Goal: Ask a question

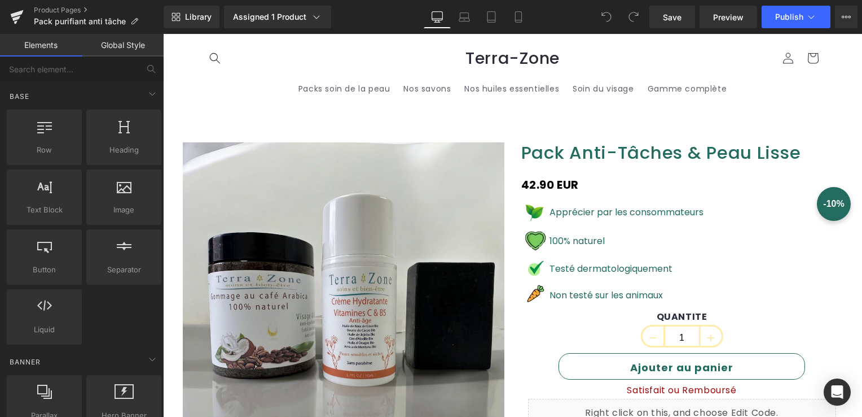
click at [494, 63] on span "Terra-Zone" at bounding box center [513, 58] width 94 height 23
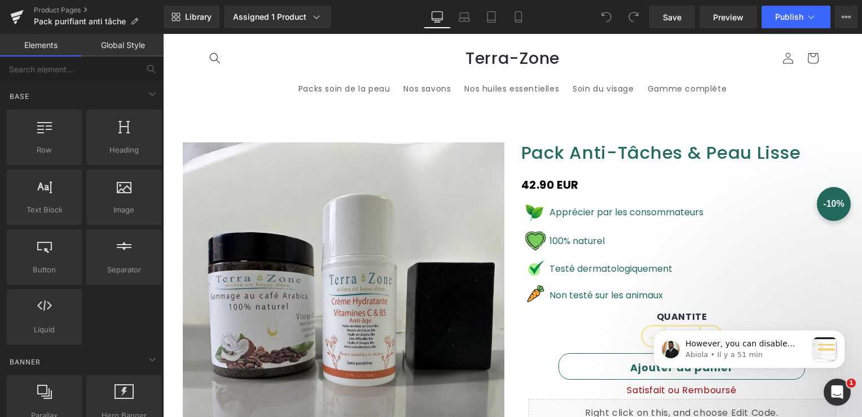
click at [507, 66] on span "Terra-Zone" at bounding box center [513, 58] width 94 height 23
click at [14, 15] on icon at bounding box center [17, 13] width 13 height 7
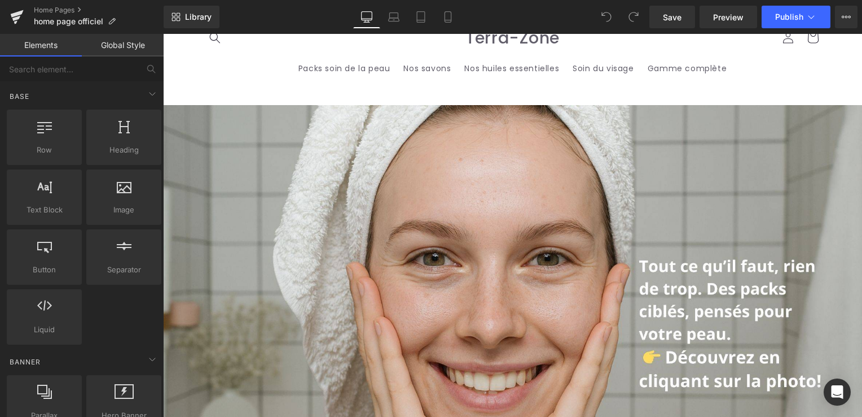
scroll to position [56, 0]
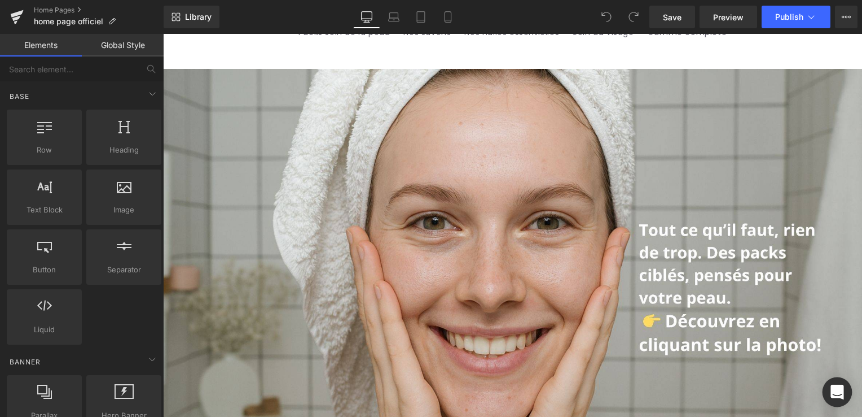
click at [836, 385] on div "Open Intercom Messenger" at bounding box center [838, 392] width 30 height 30
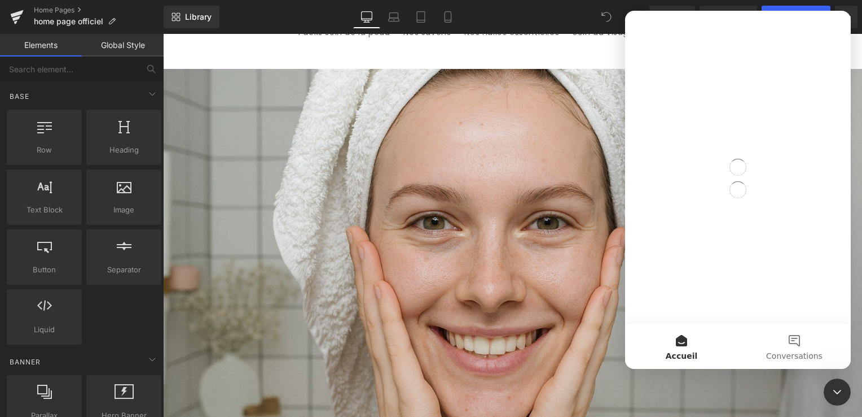
scroll to position [0, 0]
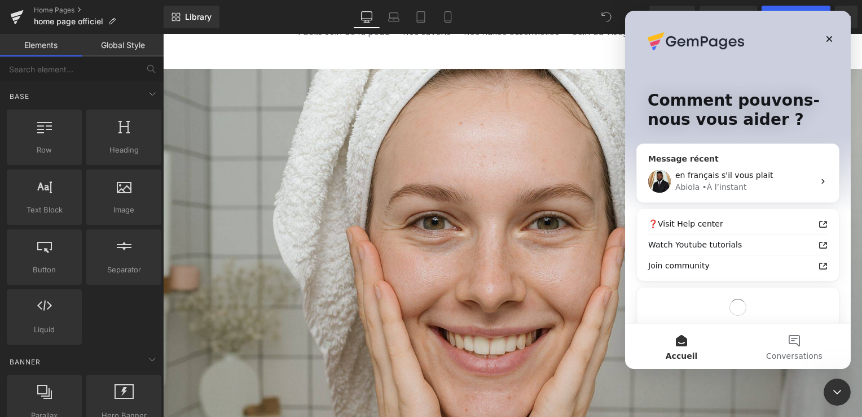
click at [716, 171] on span "en français s'il vous plait" at bounding box center [725, 174] width 98 height 9
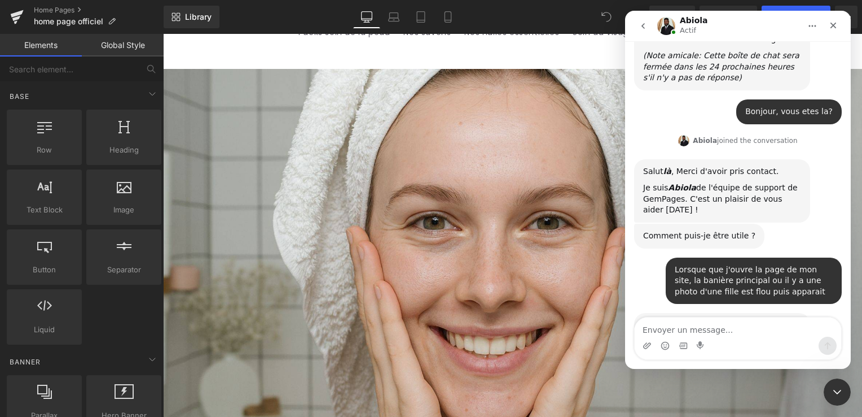
scroll to position [9195, 0]
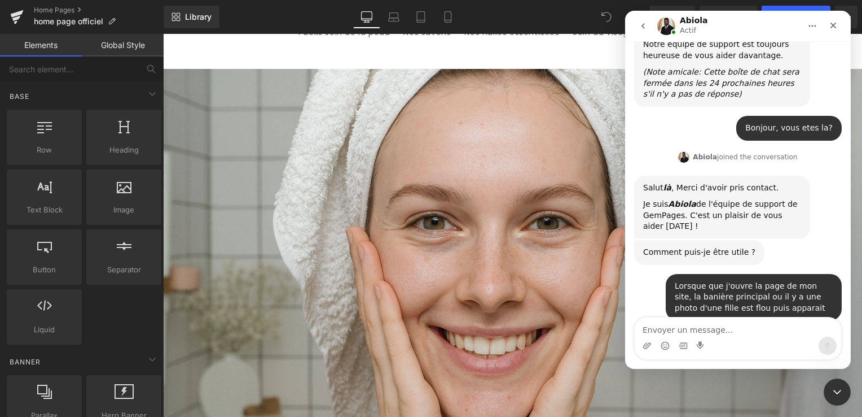
drag, startPoint x: 644, startPoint y: 73, endPoint x: 719, endPoint y: 319, distance: 257.1
click at [719, 319] on div "Handy tips: Sharing your issue screenshots and page links helps us troubleshoot…" at bounding box center [738, 204] width 226 height 327
copy div "Thanks for holding Due to the image size; the image is lazyloading; basically b…"
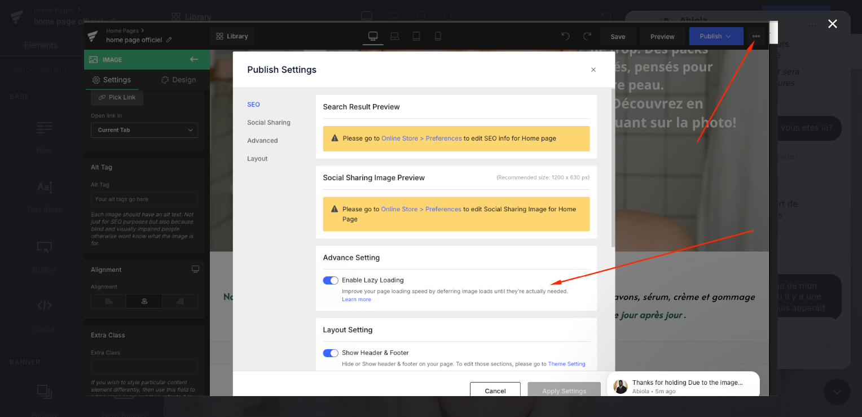
scroll to position [0, 0]
click at [761, 245] on img "Fermer" at bounding box center [431, 208] width 694 height 375
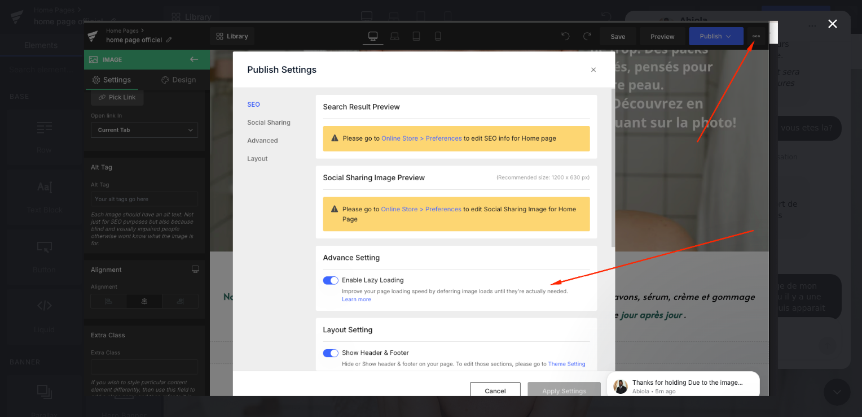
click at [830, 28] on icon "Fermer" at bounding box center [833, 24] width 14 height 14
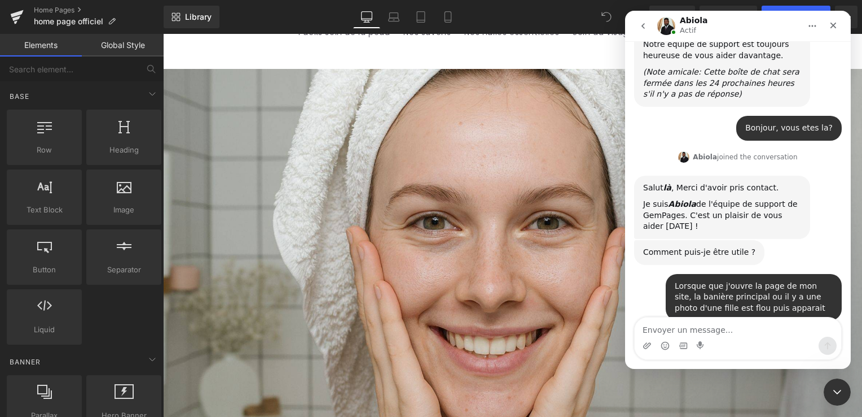
click at [732, 342] on div "Intercom Messenger" at bounding box center [738, 345] width 207 height 18
drag, startPoint x: 453, startPoint y: 235, endPoint x: 256, endPoint y: 168, distance: 207.4
click at [453, 235] on div at bounding box center [431, 191] width 862 height 383
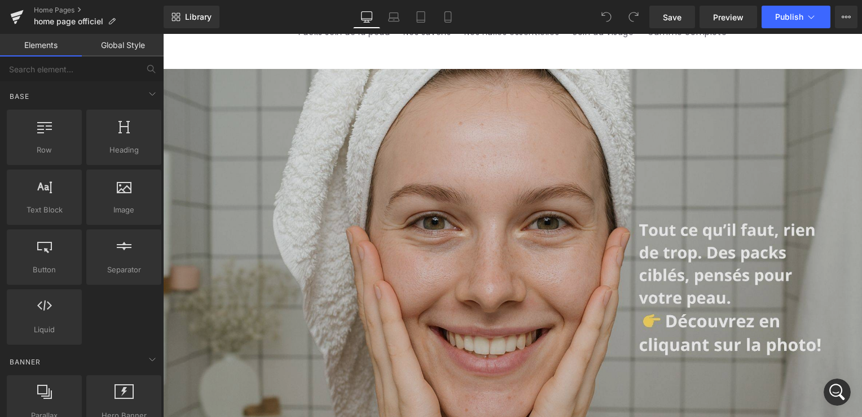
click at [529, 235] on img at bounding box center [512, 287] width 699 height 437
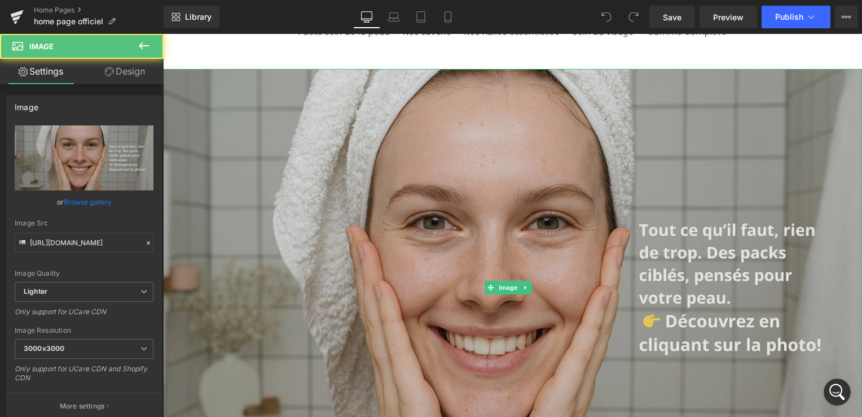
scroll to position [9251, 0]
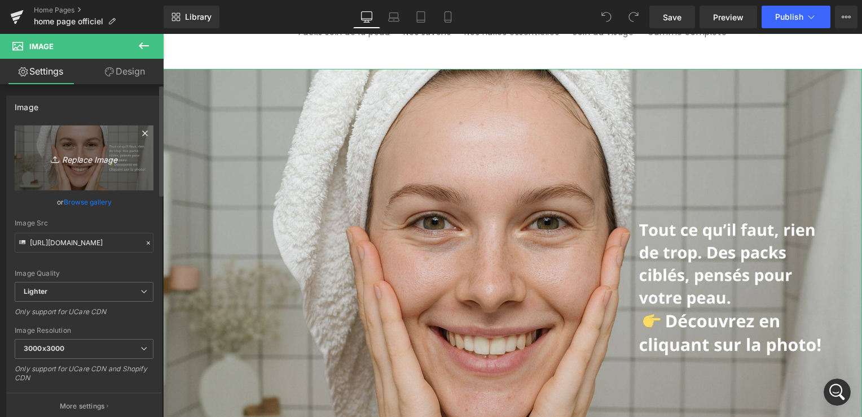
click at [88, 159] on icon "Replace Image" at bounding box center [84, 158] width 90 height 14
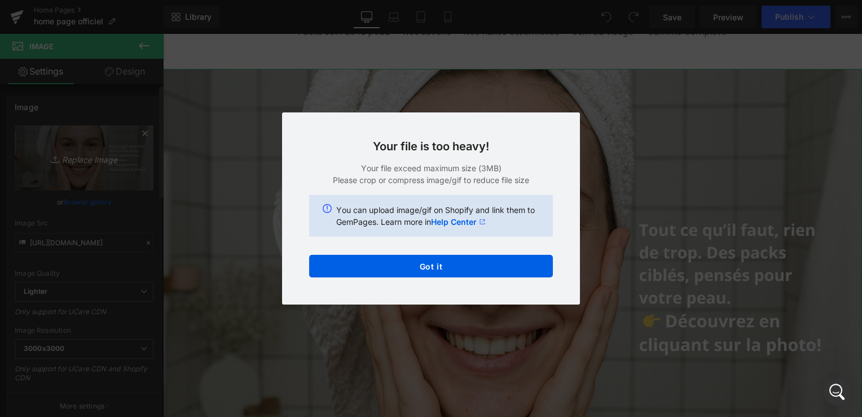
scroll to position [9296, 0]
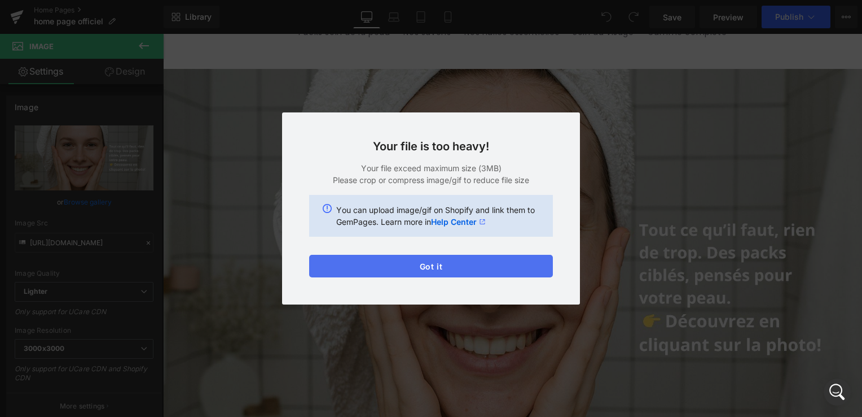
click at [519, 269] on button "Got it" at bounding box center [431, 266] width 244 height 23
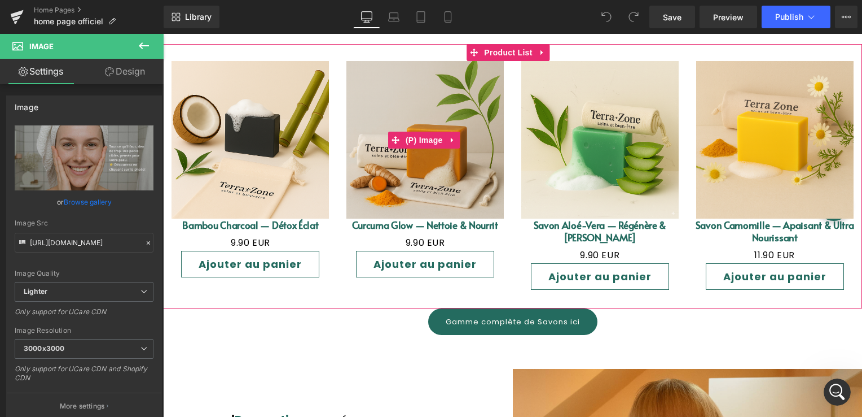
scroll to position [1185, 0]
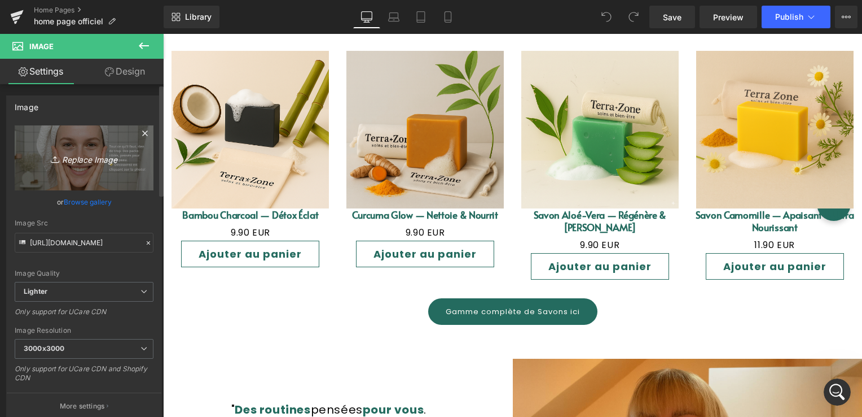
click at [82, 150] on link "Replace Image" at bounding box center [84, 157] width 139 height 65
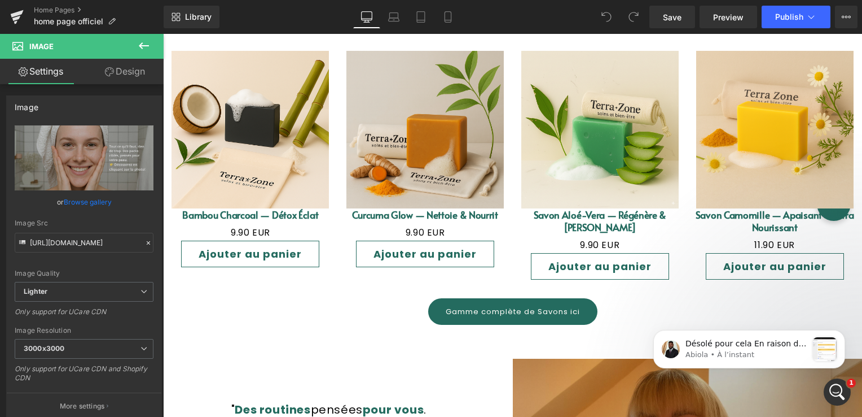
scroll to position [9500, 0]
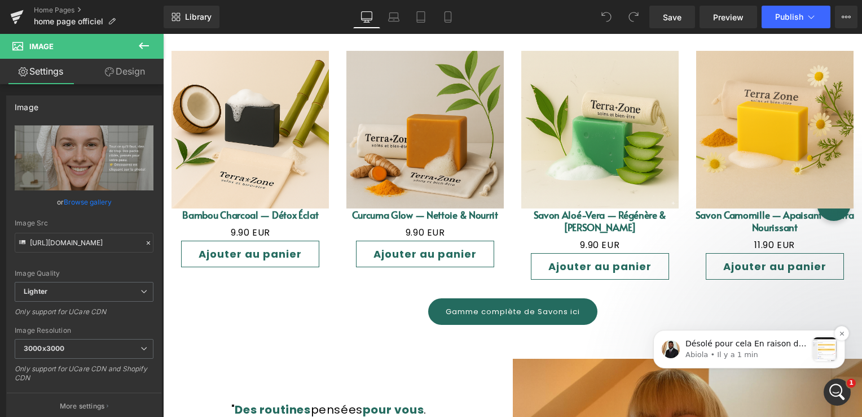
click at [735, 356] on p "Abiola • Il y a 1 min" at bounding box center [747, 354] width 122 height 10
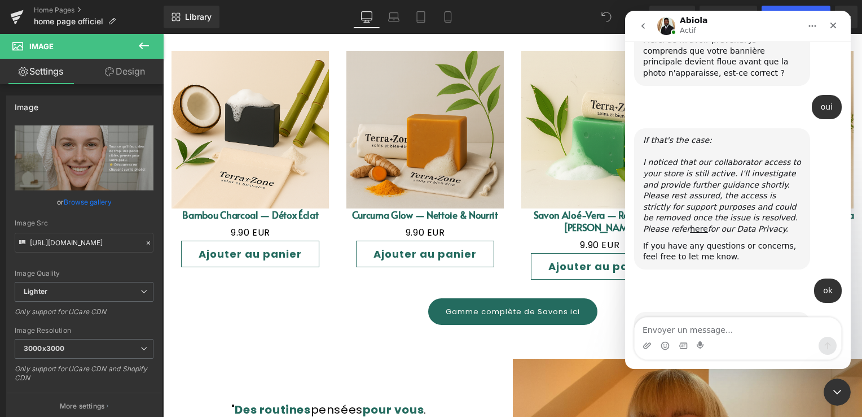
scroll to position [9519, 0]
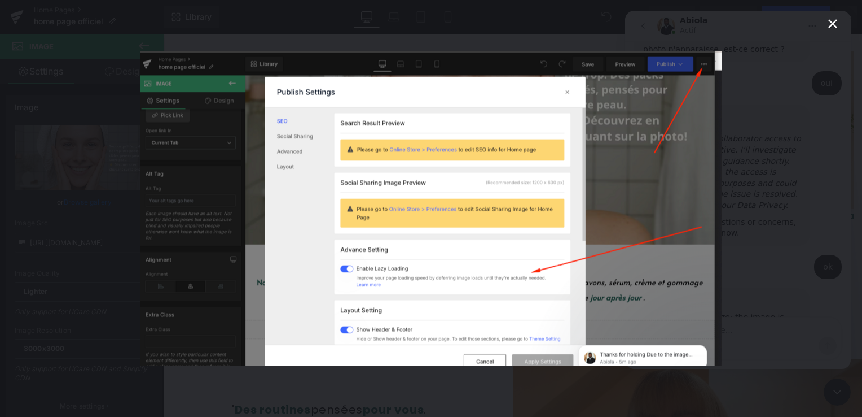
scroll to position [0, 0]
click at [840, 21] on div "Intercom Messenger" at bounding box center [431, 208] width 862 height 417
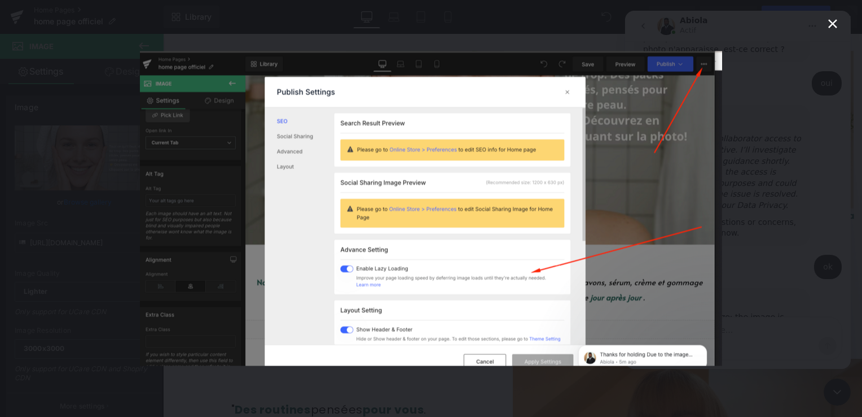
click at [830, 19] on icon "Fermer" at bounding box center [833, 24] width 14 height 14
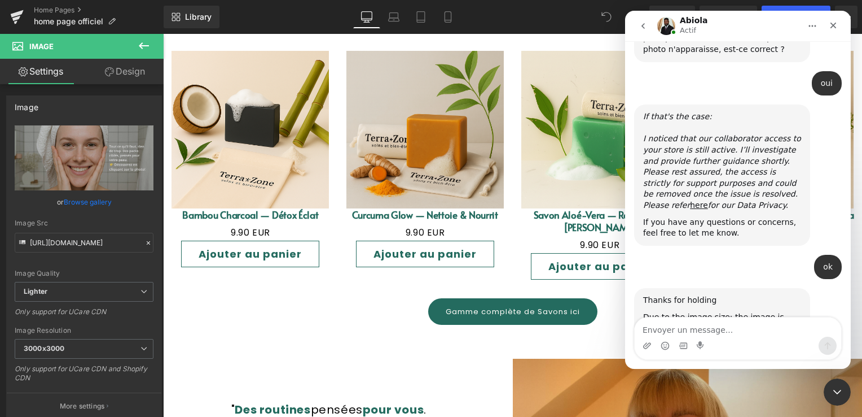
click at [72, 164] on div at bounding box center [431, 191] width 862 height 383
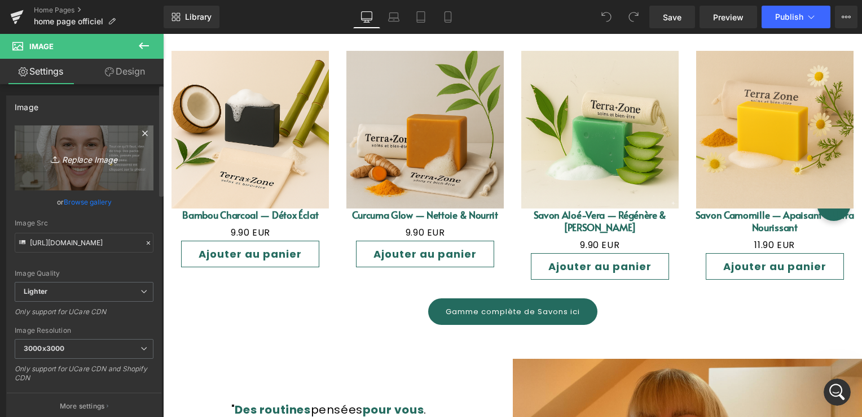
click at [81, 145] on link "Replace Image" at bounding box center [84, 157] width 139 height 65
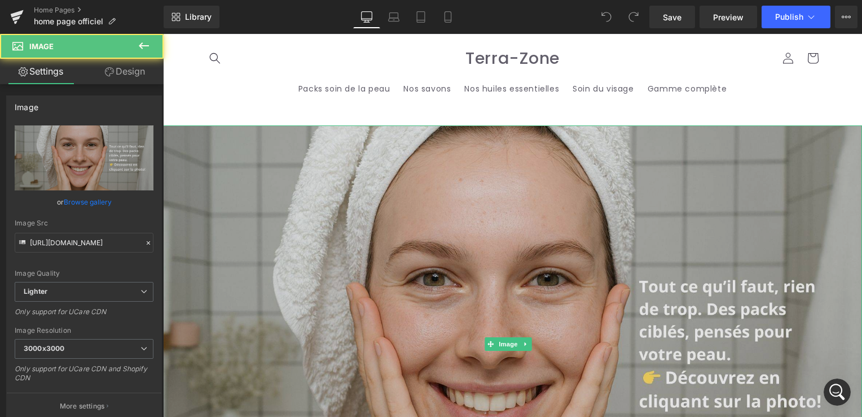
click at [485, 202] on img at bounding box center [512, 343] width 699 height 437
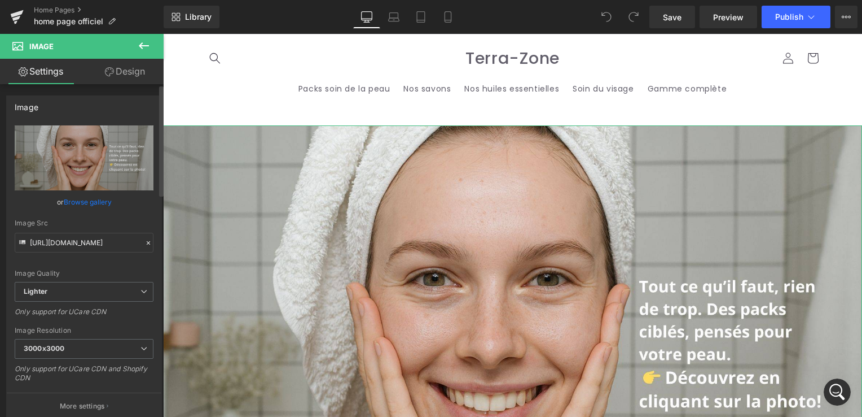
click at [73, 202] on link "Browse gallery" at bounding box center [88, 202] width 48 height 20
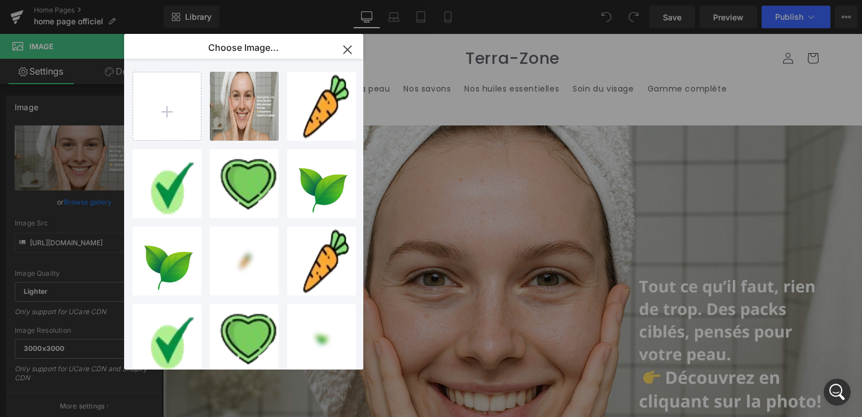
click at [353, 46] on icon "button" at bounding box center [348, 50] width 18 height 18
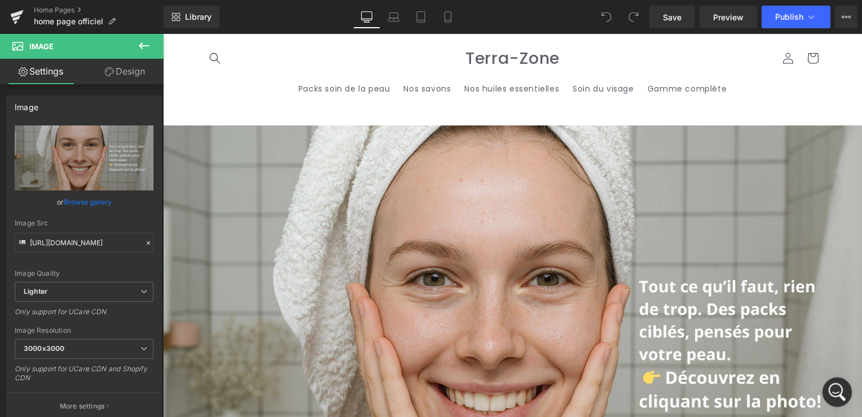
click at [843, 387] on icon "Ouvrir le Messenger Intercom" at bounding box center [836, 390] width 19 height 19
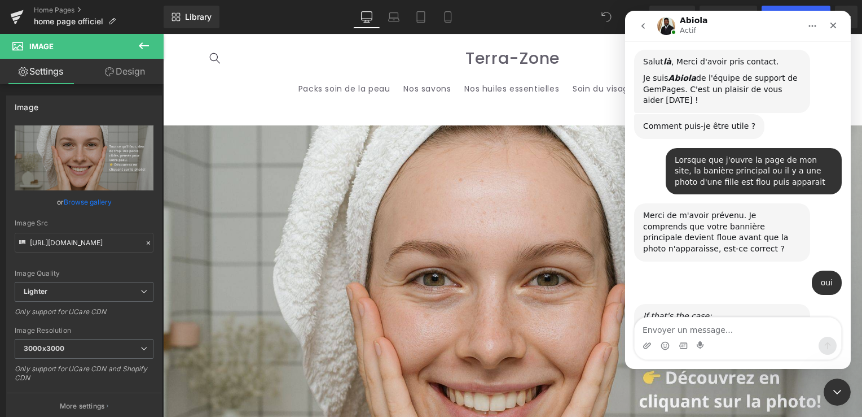
scroll to position [9500, 0]
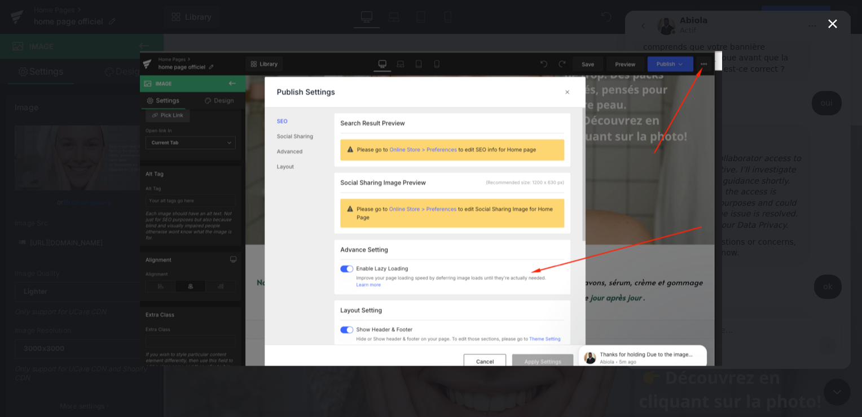
click at [826, 20] on icon "Fermer" at bounding box center [833, 24] width 14 height 14
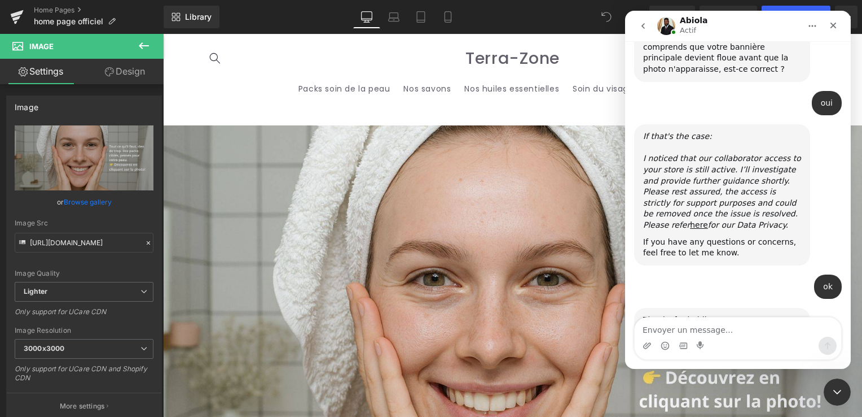
click at [86, 156] on div at bounding box center [431, 191] width 862 height 383
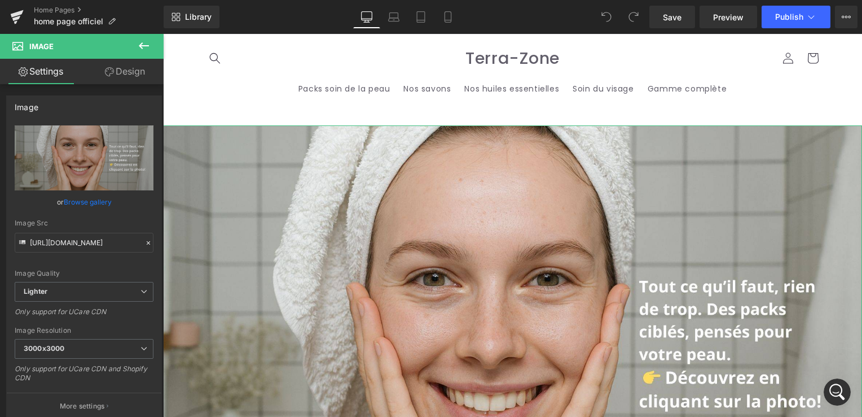
click at [0, 0] on icon "Replace Image" at bounding box center [0, 0] width 0 height 0
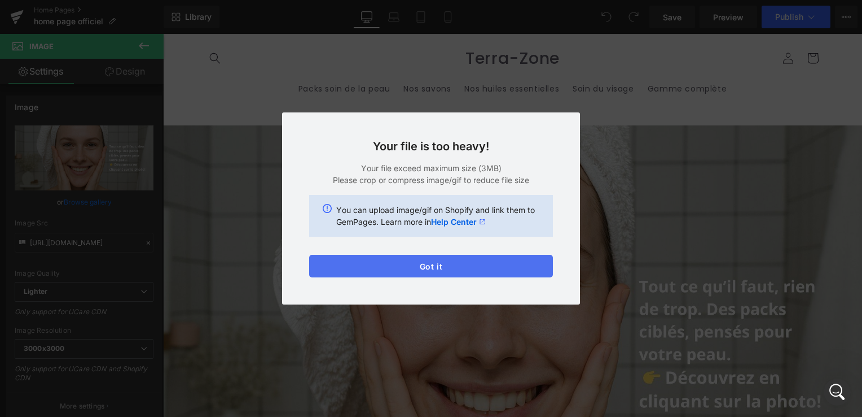
click at [411, 269] on button "Got it" at bounding box center [431, 266] width 244 height 23
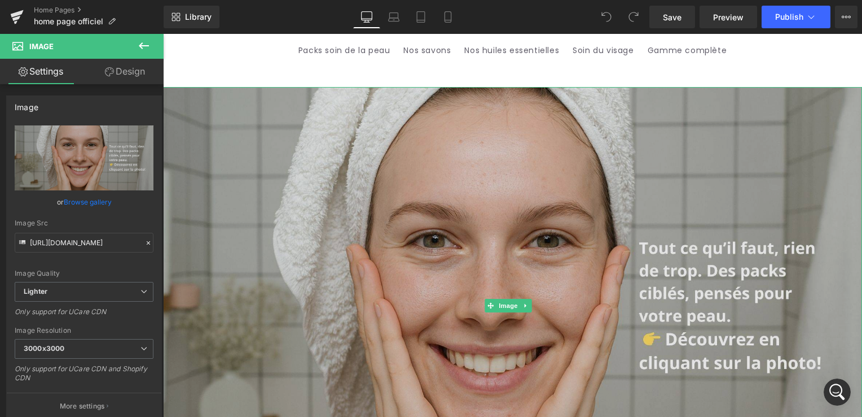
scroll to position [56, 0]
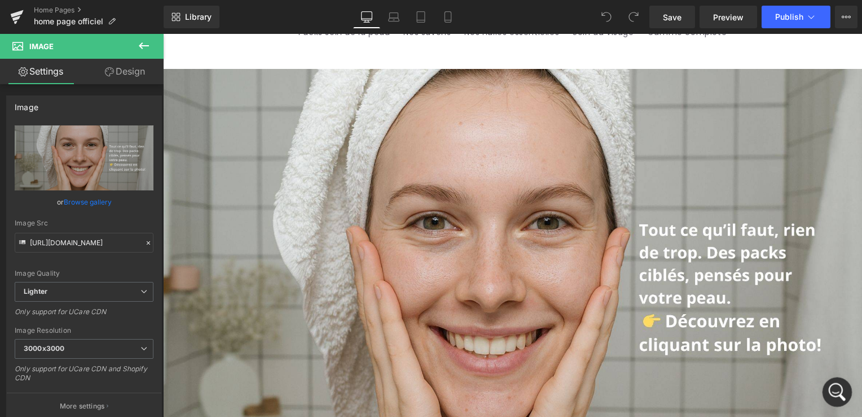
click at [838, 397] on icon "Ouvrir le Messenger Intercom" at bounding box center [836, 390] width 19 height 19
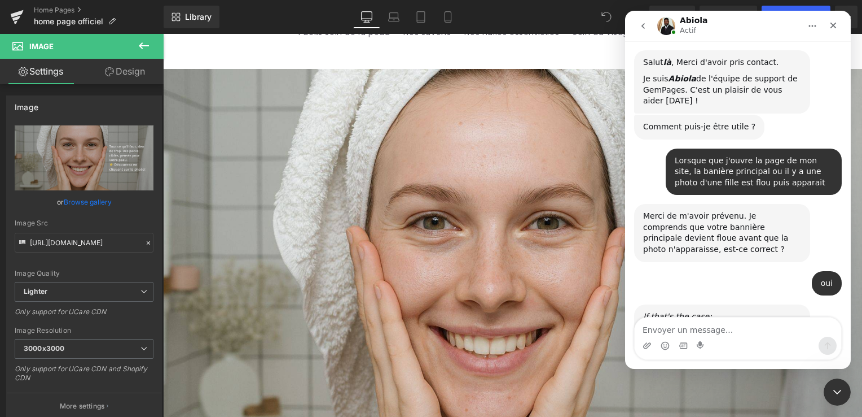
scroll to position [9500, 0]
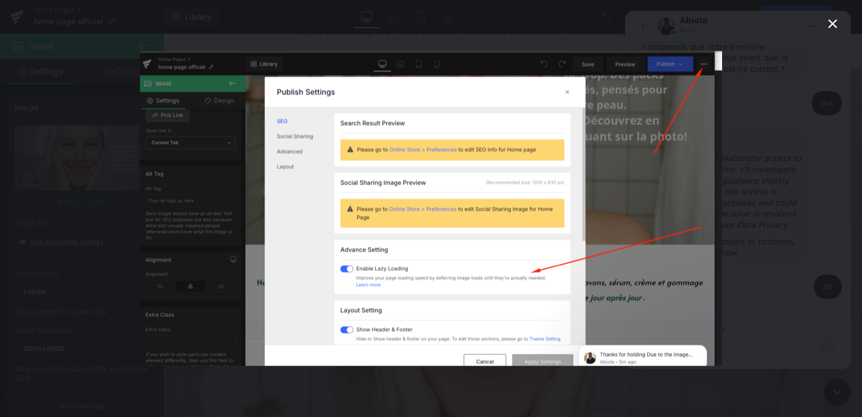
click at [829, 26] on icon "Fermer" at bounding box center [833, 24] width 14 height 14
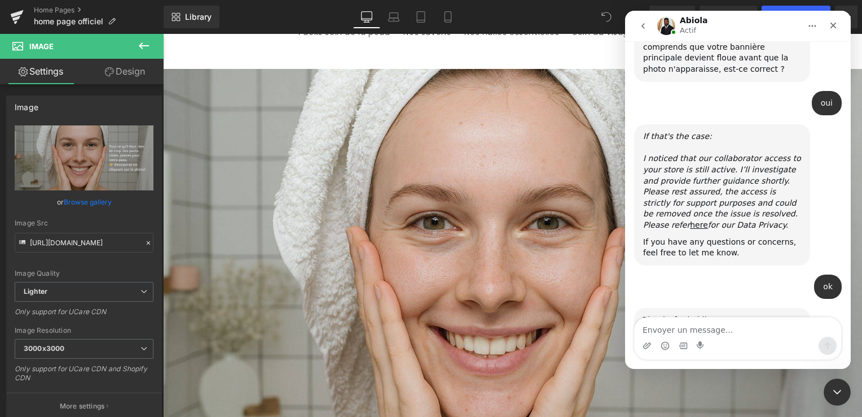
click at [379, 182] on div at bounding box center [431, 191] width 862 height 383
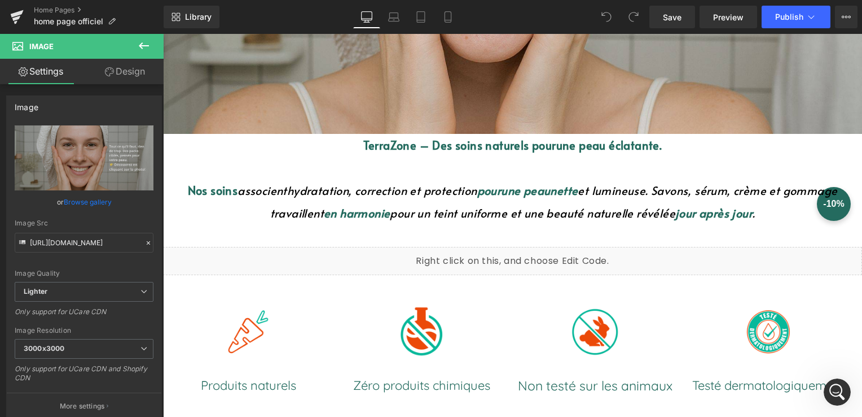
scroll to position [452, 0]
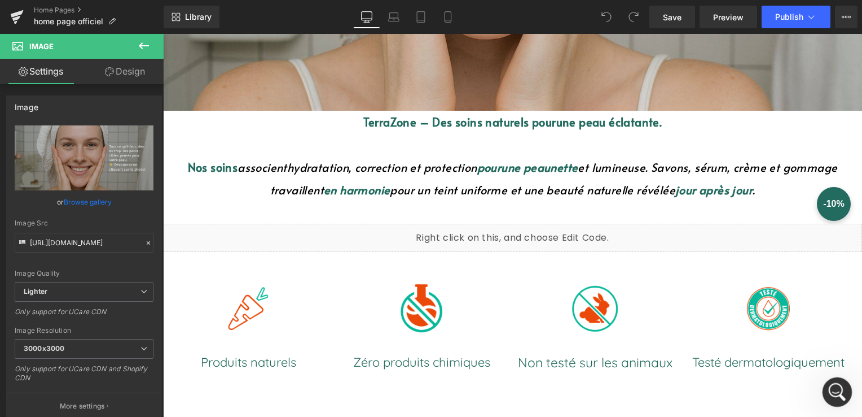
click at [836, 391] on icon "Ouvrir le Messenger Intercom" at bounding box center [836, 390] width 19 height 19
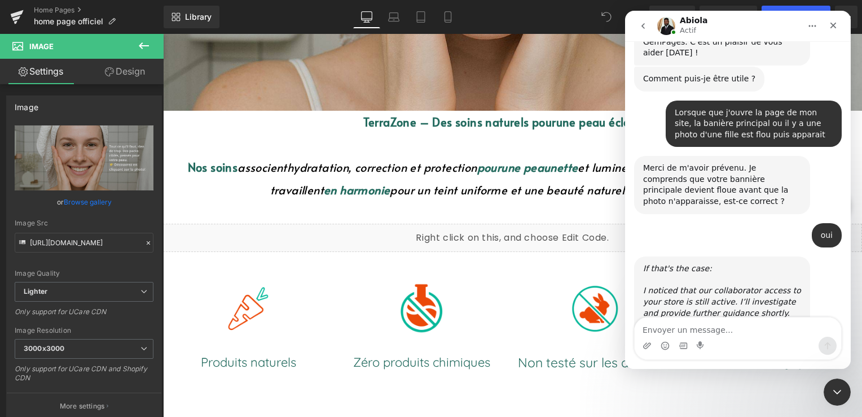
scroll to position [9500, 0]
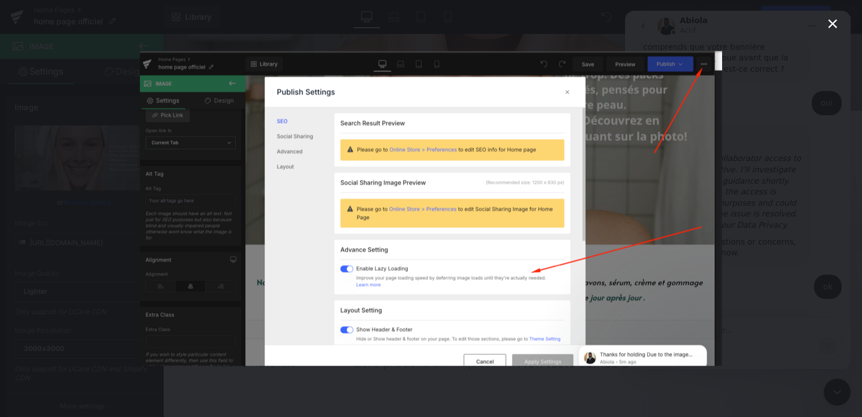
scroll to position [0, 0]
click at [825, 26] on div "Intercom Messenger" at bounding box center [431, 208] width 862 height 417
drag, startPoint x: 1451, startPoint y: 37, endPoint x: 825, endPoint y: 26, distance: 625.5
click at [825, 26] on div "Fermer" at bounding box center [834, 25] width 20 height 20
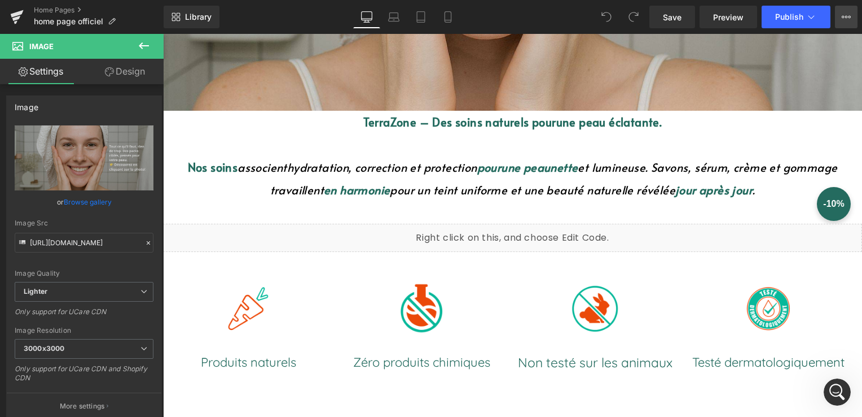
click at [836, 20] on button "View Live Page View with current Template Save Template to Library Schedule Pub…" at bounding box center [846, 17] width 23 height 23
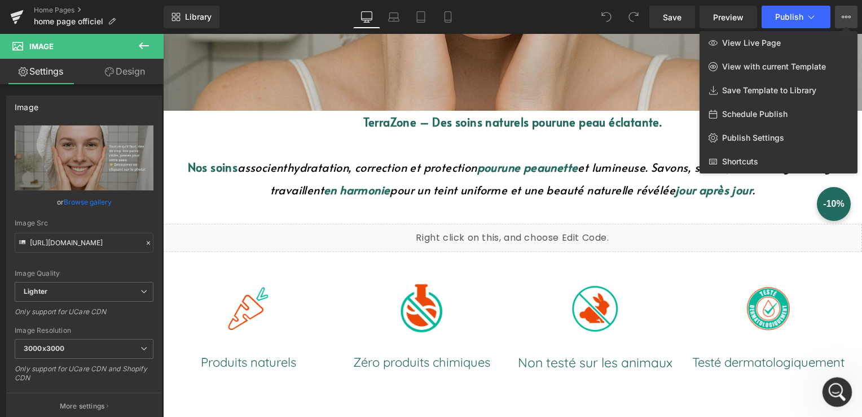
click at [838, 389] on icon "Ouvrir le Messenger Intercom" at bounding box center [836, 390] width 19 height 19
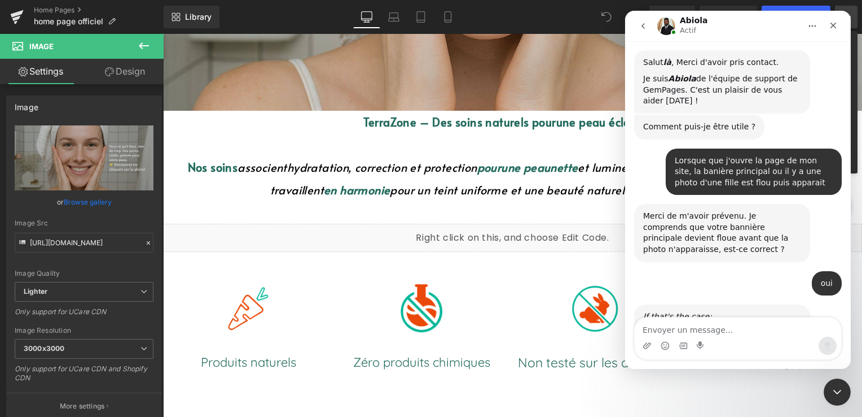
scroll to position [9500, 0]
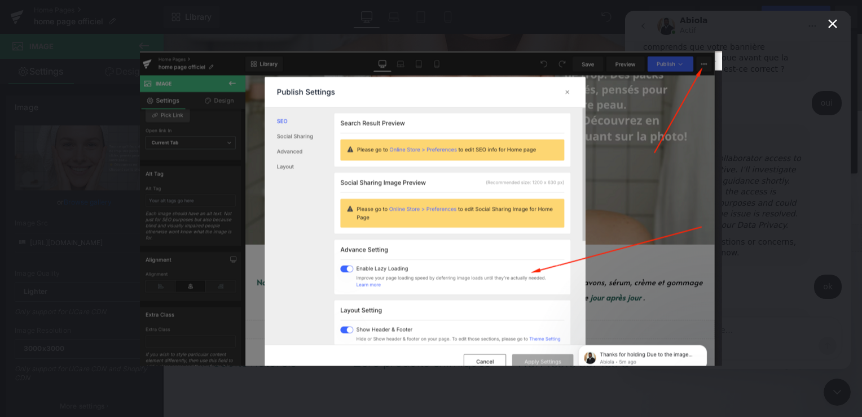
scroll to position [0, 0]
click at [833, 24] on icon "Fermer" at bounding box center [833, 23] width 9 height 9
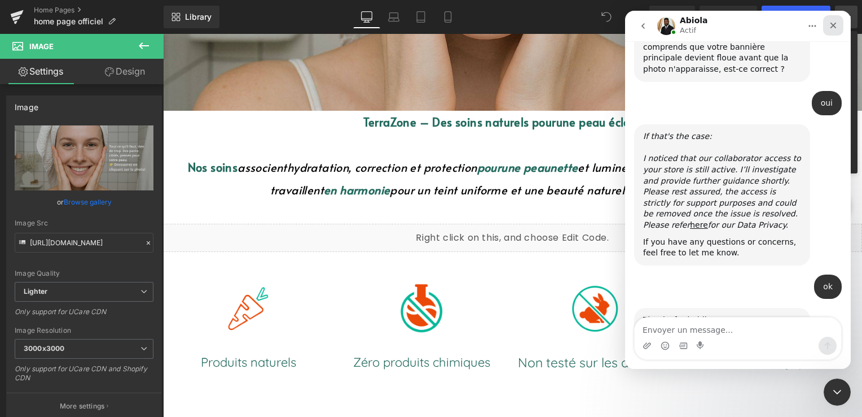
click at [839, 24] on div "Fermer" at bounding box center [834, 25] width 20 height 20
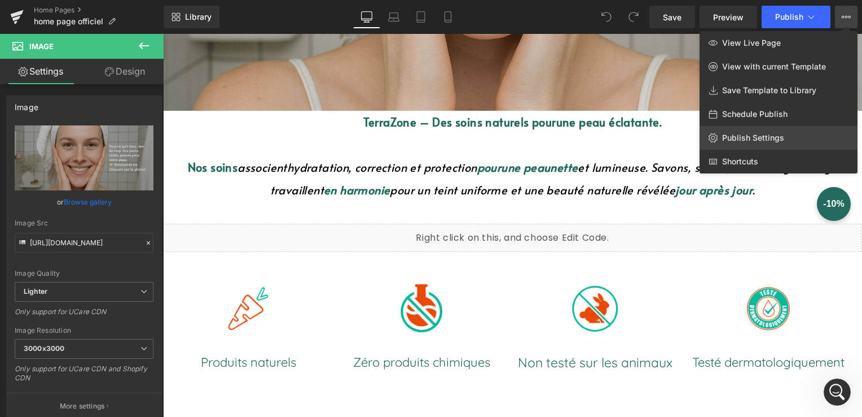
click at [763, 136] on span "Publish Settings" at bounding box center [754, 138] width 62 height 10
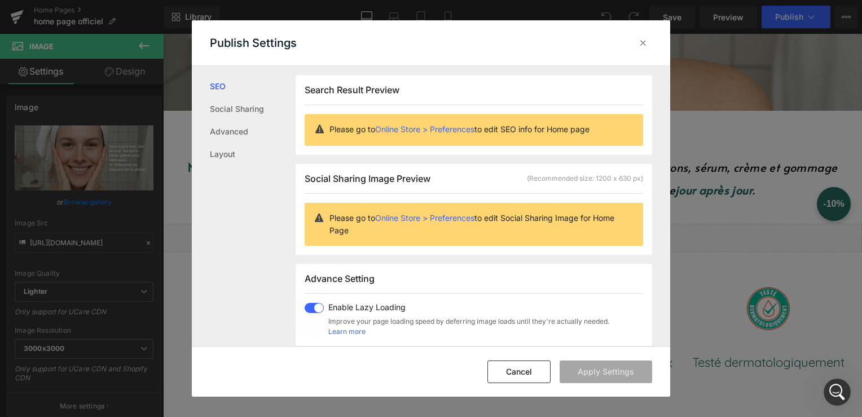
click at [319, 309] on span at bounding box center [314, 308] width 19 height 10
click at [634, 367] on button "Apply Settings" at bounding box center [606, 371] width 93 height 23
click at [642, 45] on icon at bounding box center [643, 42] width 11 height 11
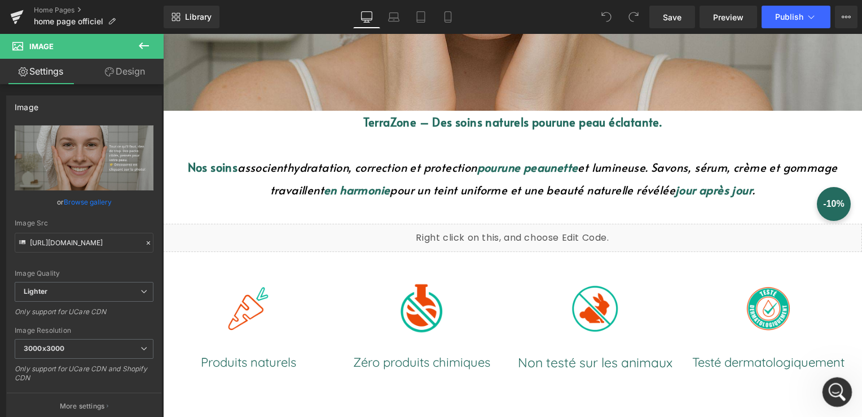
click at [831, 394] on icon "Ouvrir le Messenger Intercom" at bounding box center [836, 390] width 19 height 19
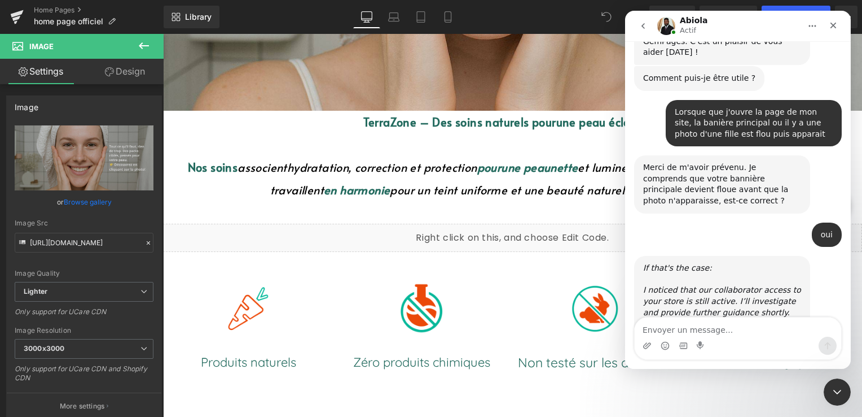
scroll to position [9500, 0]
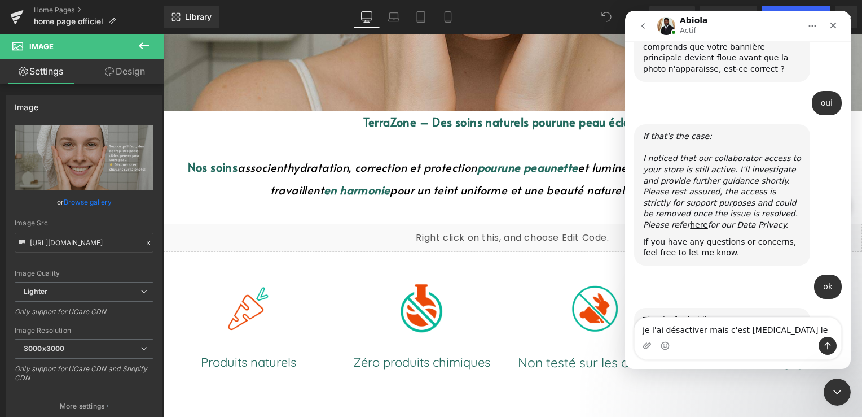
type textarea "je l'ai désactiver mais c'est encore le cas"
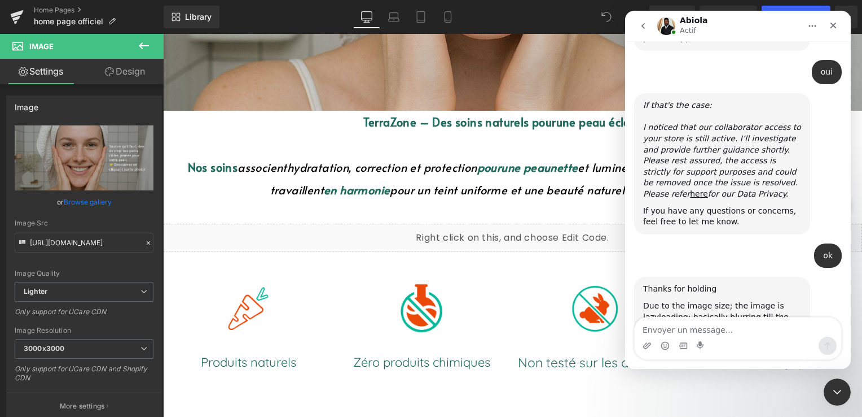
scroll to position [9534, 0]
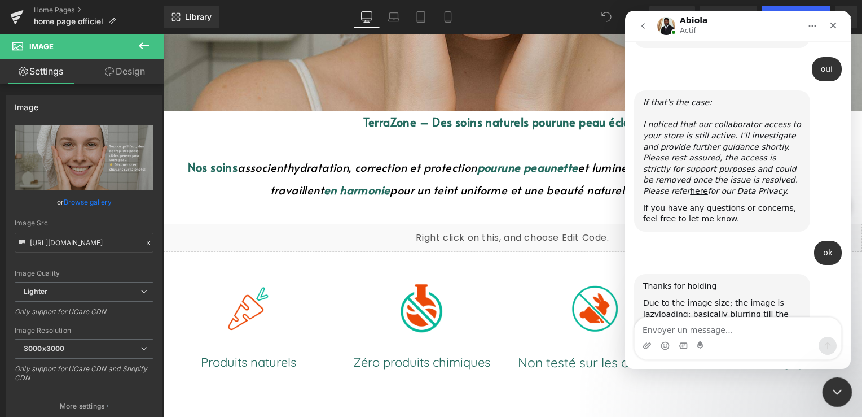
click at [840, 393] on icon "Fermer le Messenger Intercom" at bounding box center [836, 390] width 14 height 14
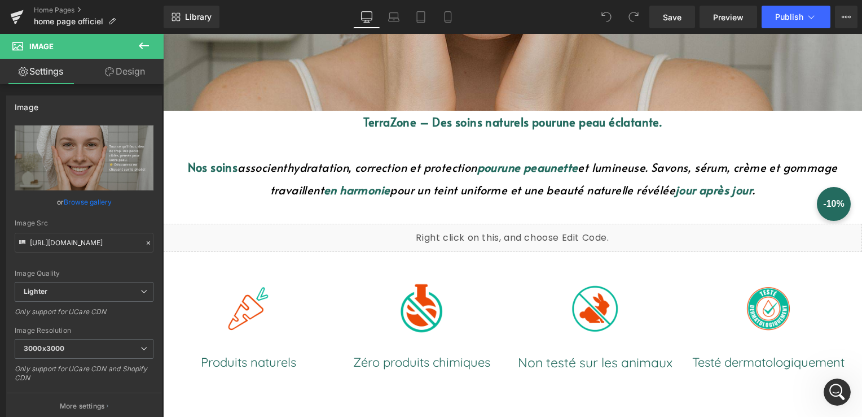
scroll to position [9577, 0]
click at [842, 14] on icon at bounding box center [846, 16] width 9 height 9
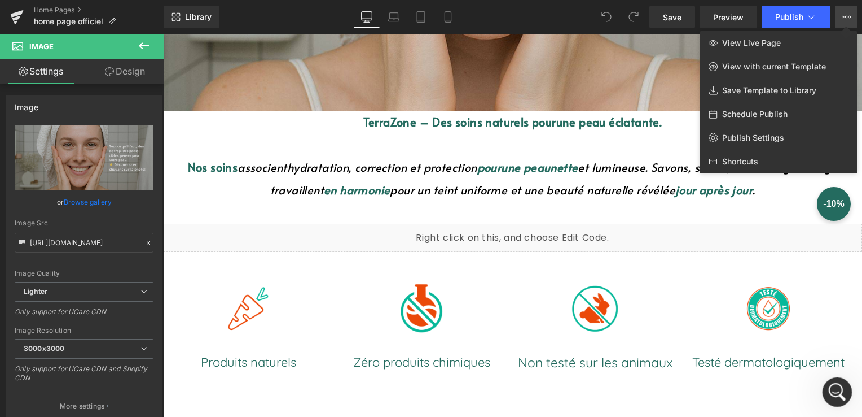
click at [842, 395] on div "Ouvrir le Messenger Intercom" at bounding box center [835, 389] width 37 height 37
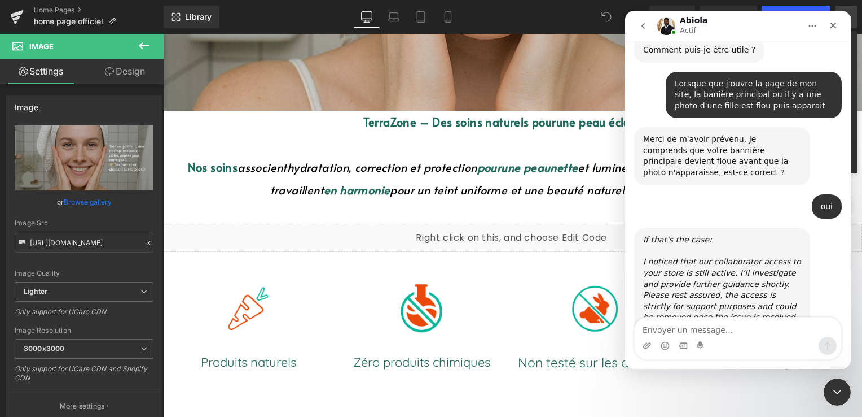
scroll to position [9578, 0]
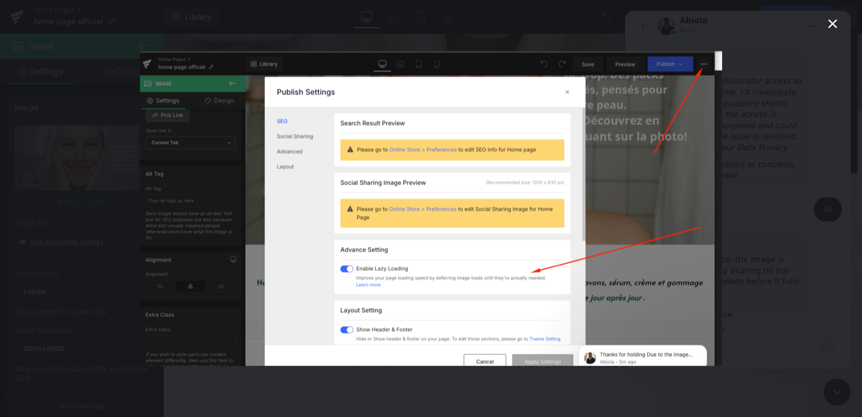
click at [834, 21] on icon "Fermer" at bounding box center [833, 23] width 9 height 9
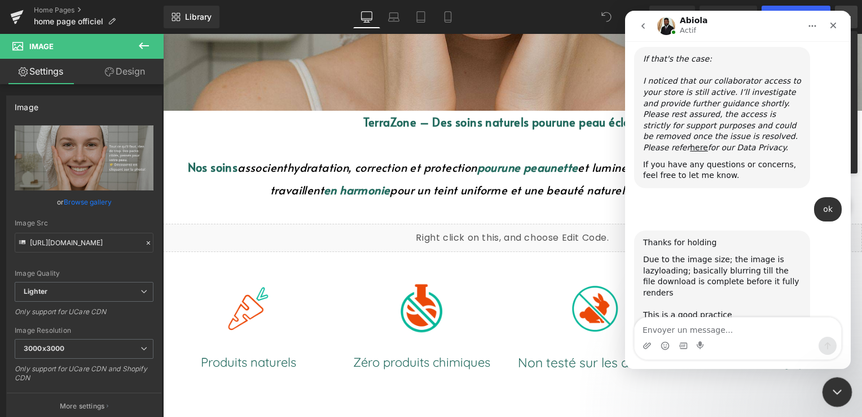
click at [824, 394] on div "Fermer le Messenger Intercom" at bounding box center [835, 389] width 27 height 27
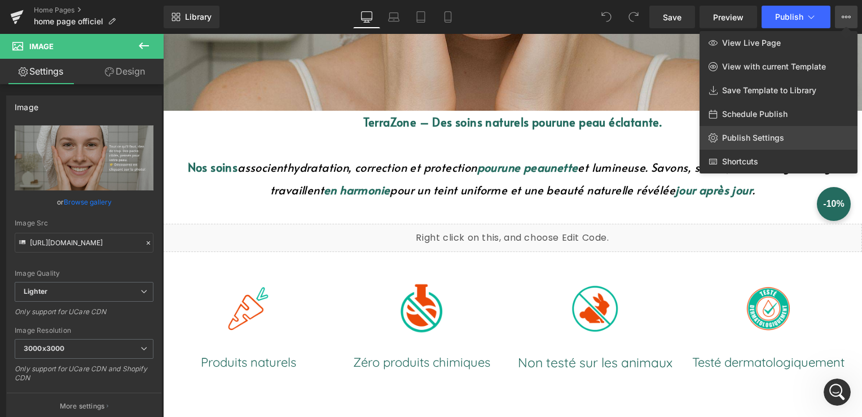
click at [758, 135] on span "Publish Settings" at bounding box center [754, 138] width 62 height 10
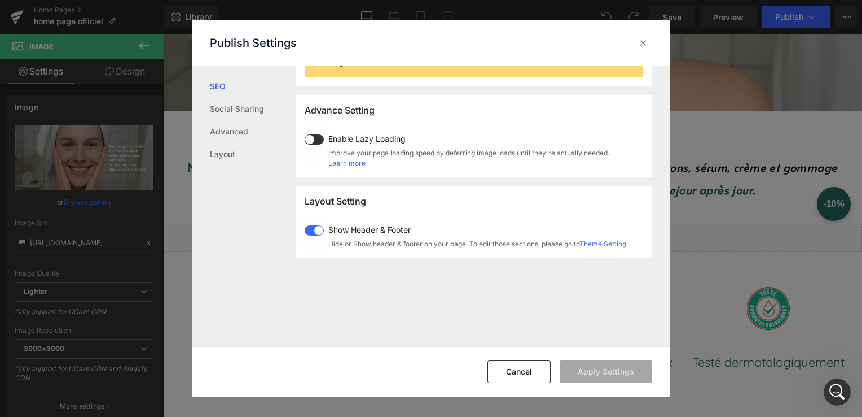
scroll to position [166, 0]
click at [644, 40] on icon at bounding box center [643, 42] width 11 height 11
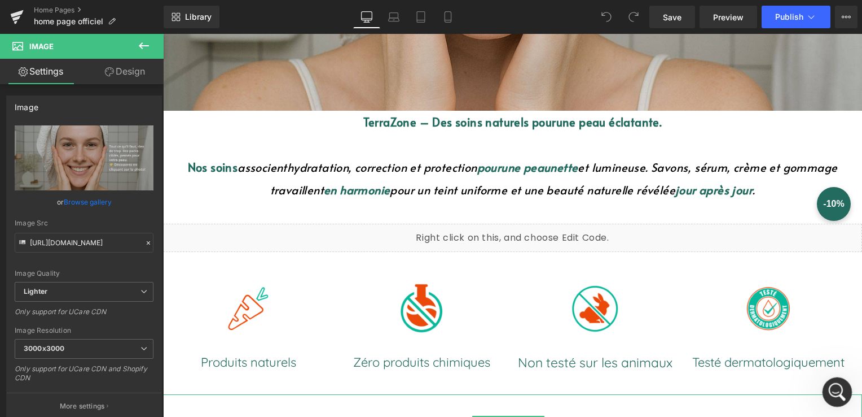
click at [824, 393] on div "Ouvrir le Messenger Intercom" at bounding box center [835, 389] width 37 height 37
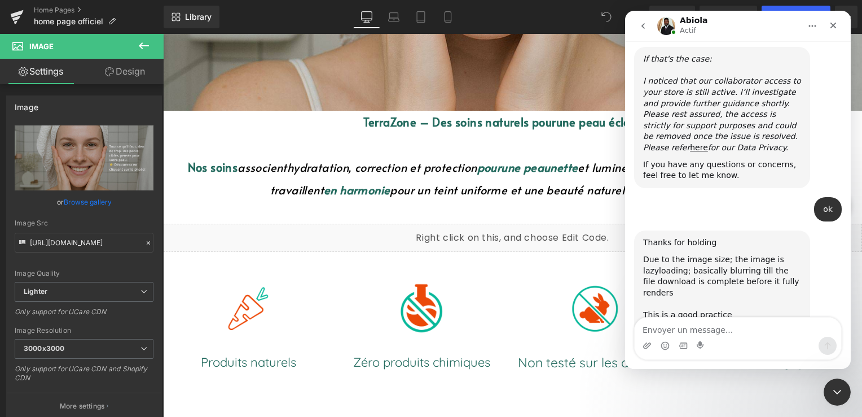
scroll to position [9534, 0]
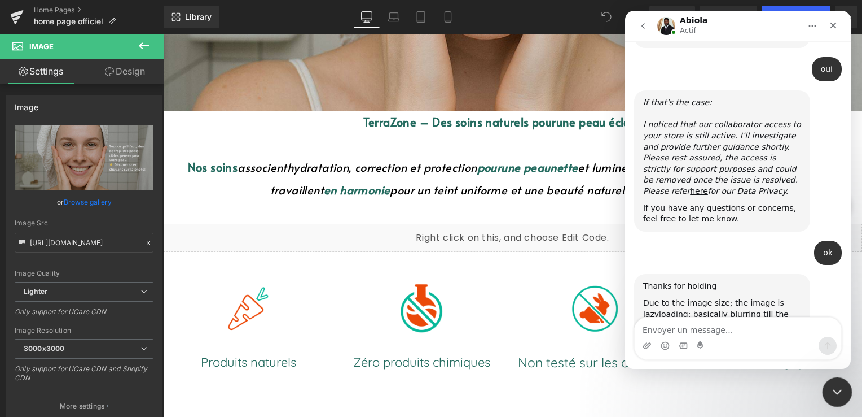
click at [836, 382] on div "Fermer le Messenger Intercom" at bounding box center [835, 389] width 27 height 27
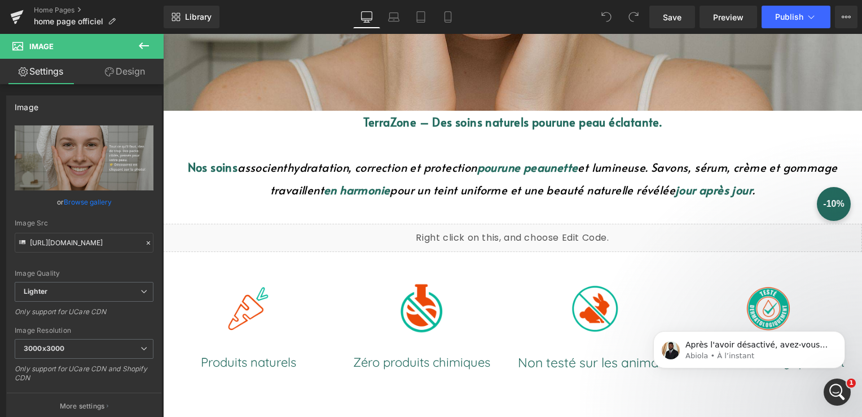
scroll to position [9590, 0]
click at [785, 351] on p "Abiola • À l’instant" at bounding box center [759, 356] width 146 height 10
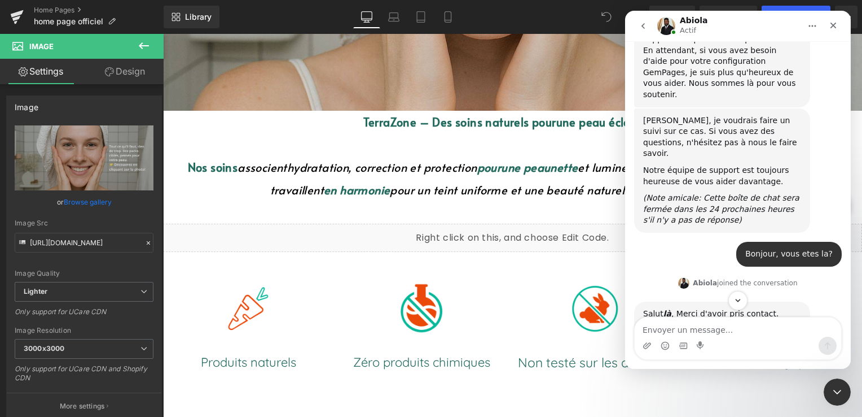
scroll to position [9608, 0]
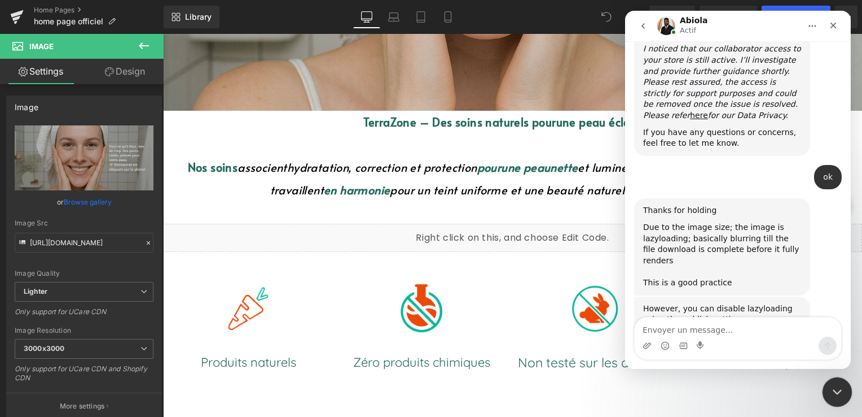
click at [838, 396] on icon "Fermer le Messenger Intercom" at bounding box center [836, 390] width 14 height 14
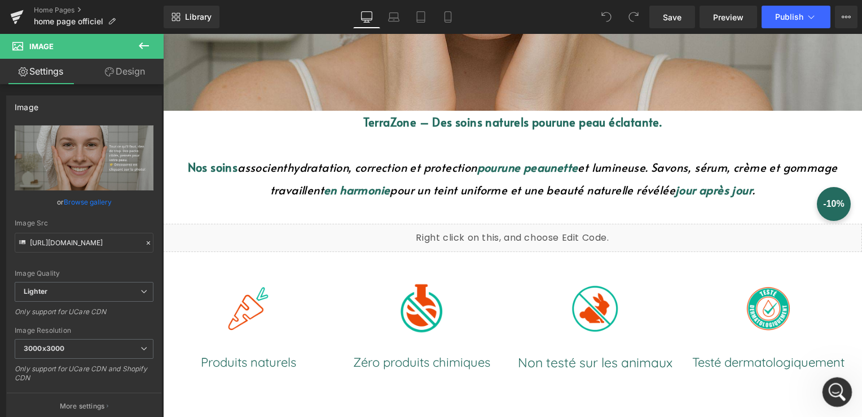
click at [835, 388] on icon "Ouvrir le Messenger Intercom" at bounding box center [836, 390] width 19 height 19
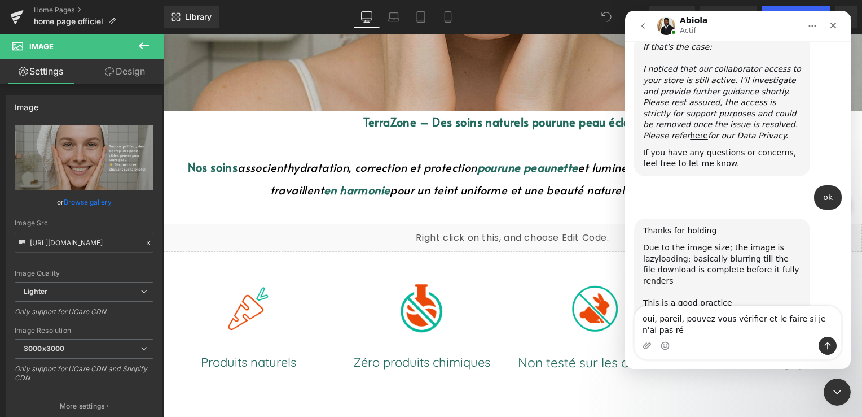
scroll to position [9601, 0]
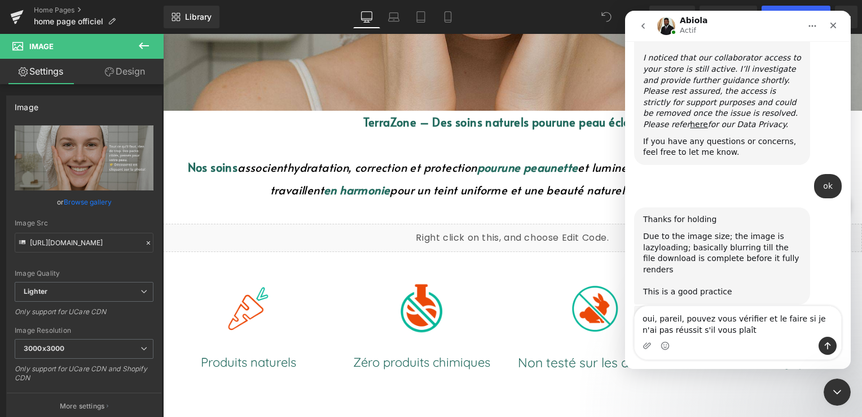
type textarea "oui, pareil, pouvez vous vérifier et le faire si je n'ai pas réussit s'il vous …"
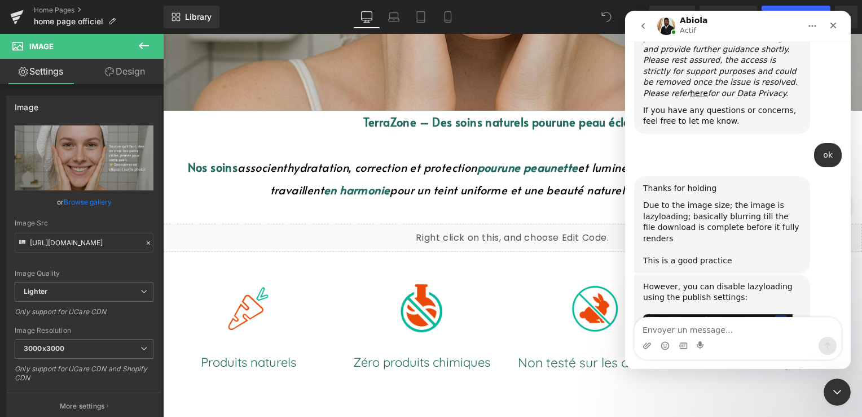
scroll to position [9634, 0]
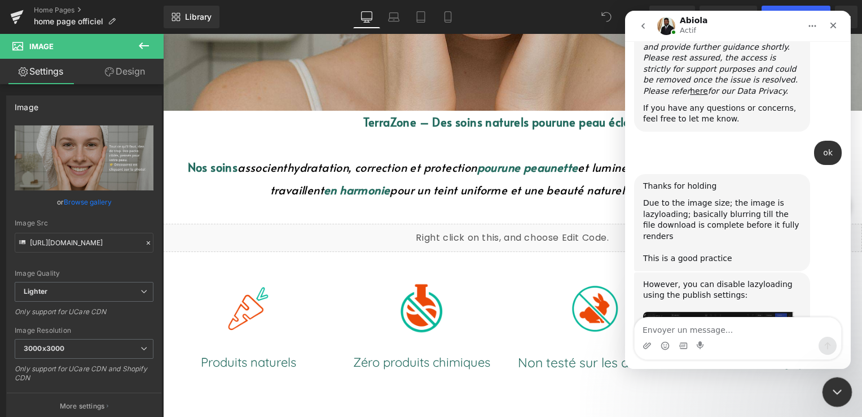
click at [827, 386] on div "Fermer le Messenger Intercom" at bounding box center [835, 389] width 27 height 27
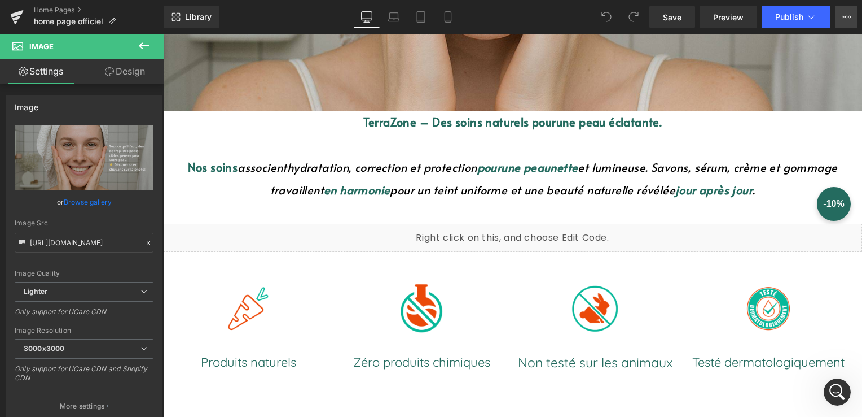
click at [846, 15] on icon at bounding box center [846, 16] width 9 height 9
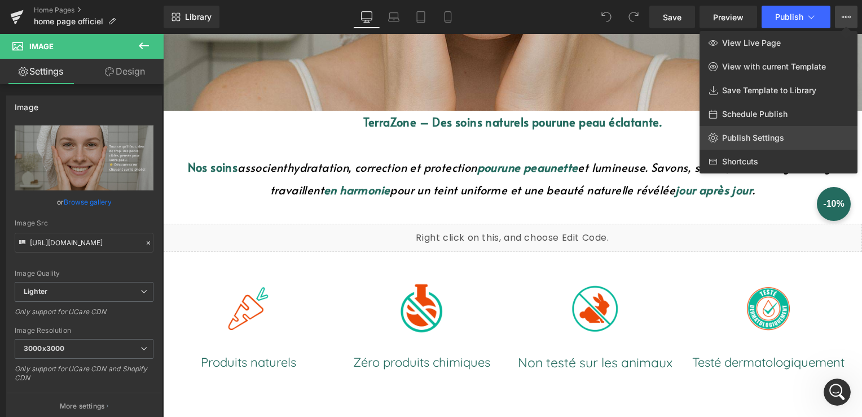
click at [752, 137] on span "Publish Settings" at bounding box center [754, 138] width 62 height 10
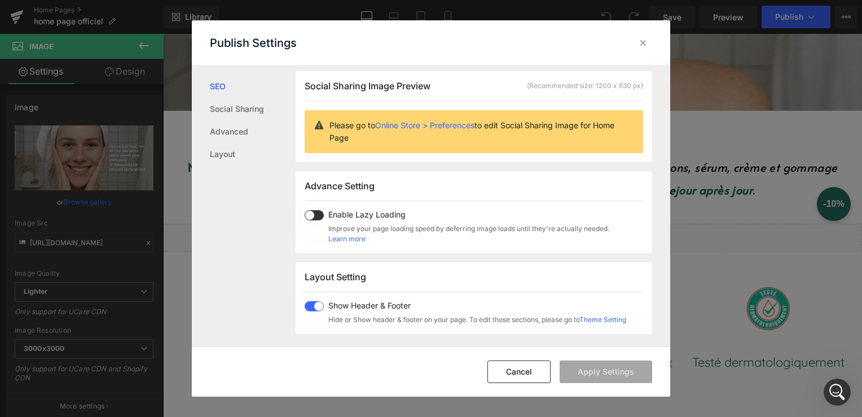
scroll to position [0, 0]
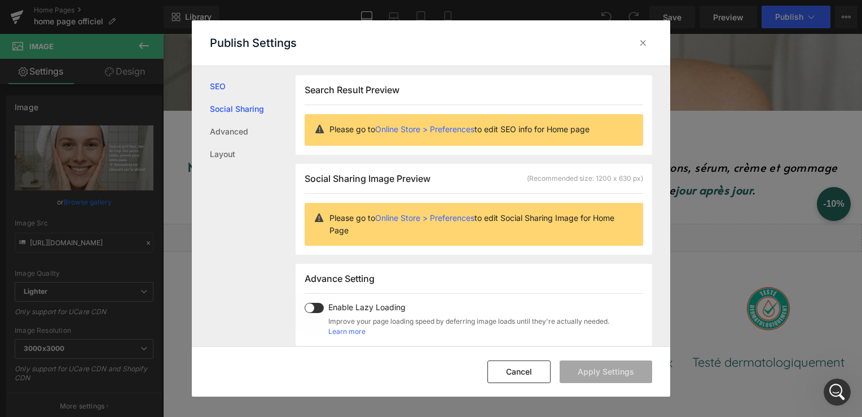
click at [224, 110] on link "Social Sharing" at bounding box center [253, 109] width 86 height 23
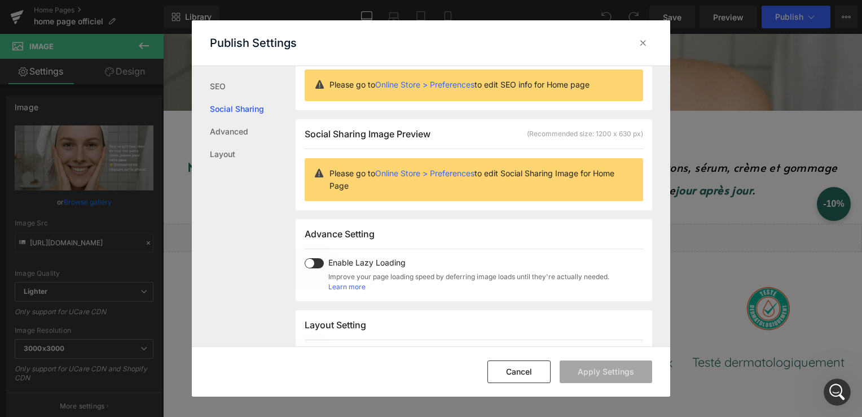
scroll to position [89, 0]
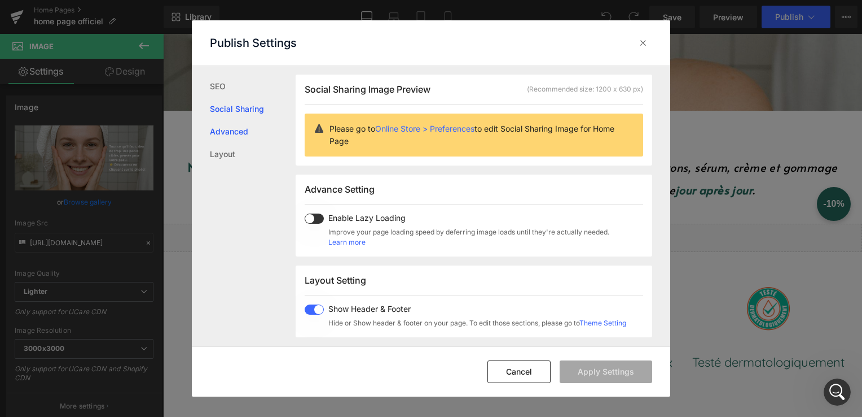
click at [233, 133] on link "Advanced" at bounding box center [253, 131] width 86 height 23
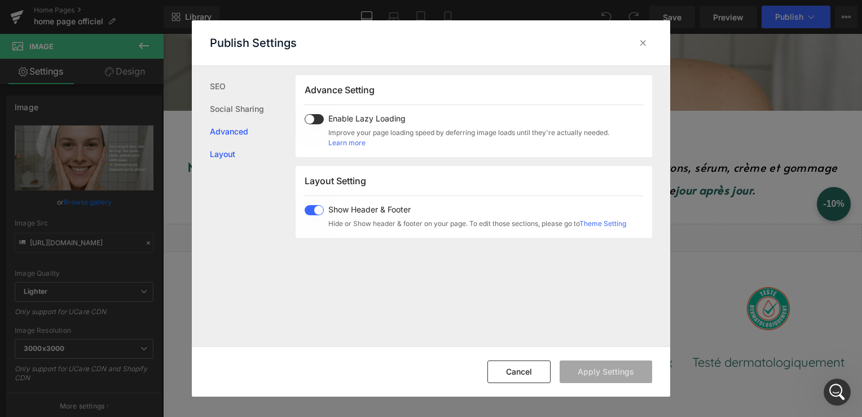
scroll to position [189, 0]
click at [233, 148] on link "Layout" at bounding box center [253, 154] width 86 height 23
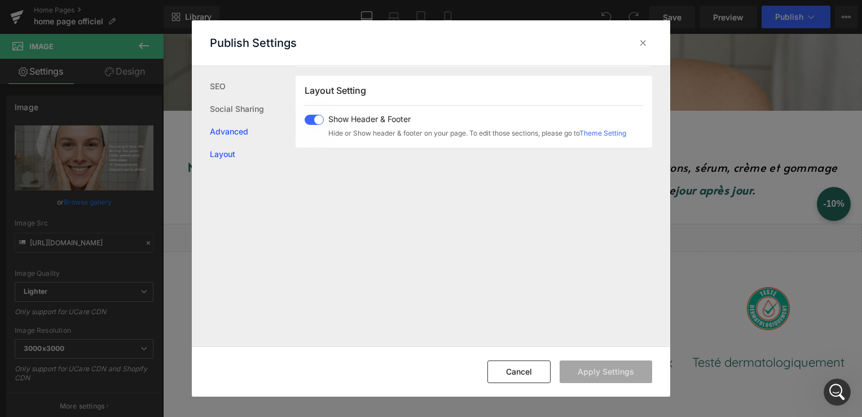
click at [234, 128] on link "Advanced" at bounding box center [253, 131] width 86 height 23
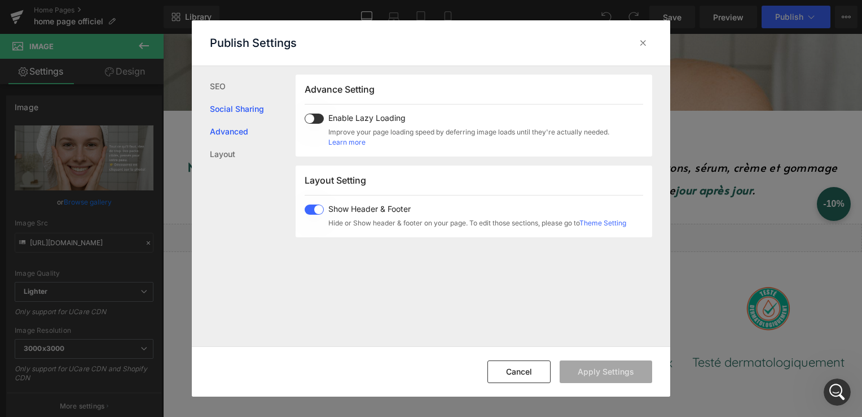
click at [235, 114] on link "Social Sharing" at bounding box center [253, 109] width 86 height 23
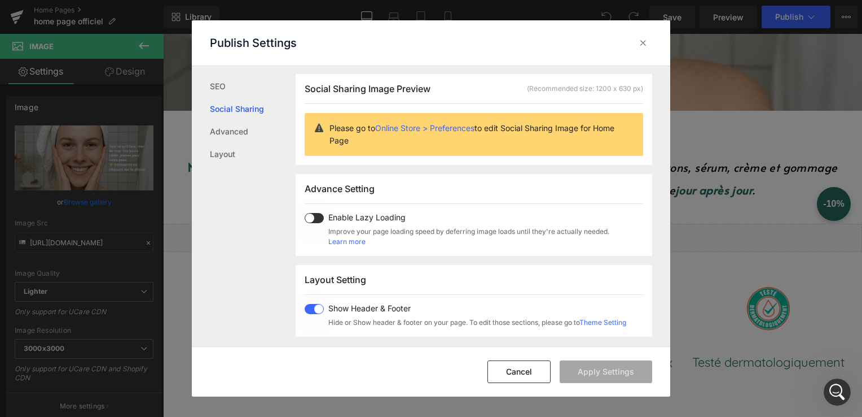
scroll to position [89, 0]
click at [354, 242] on link "Learn more" at bounding box center [347, 242] width 37 height 10
click at [647, 44] on icon at bounding box center [643, 42] width 11 height 11
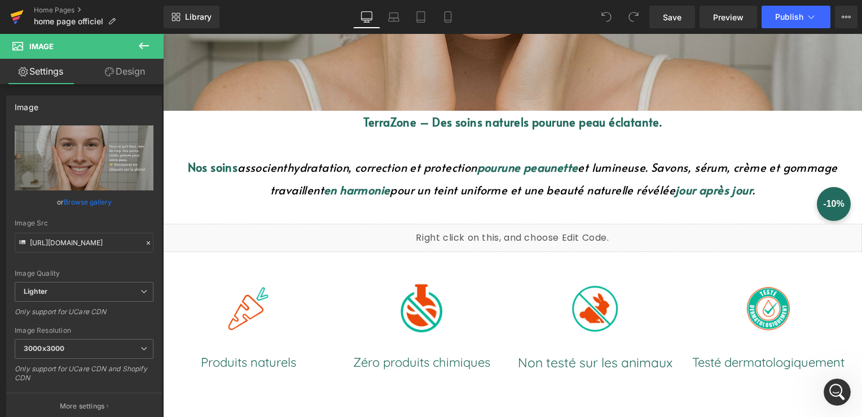
click at [18, 9] on icon at bounding box center [17, 17] width 14 height 28
